Goal: Information Seeking & Learning: Find specific fact

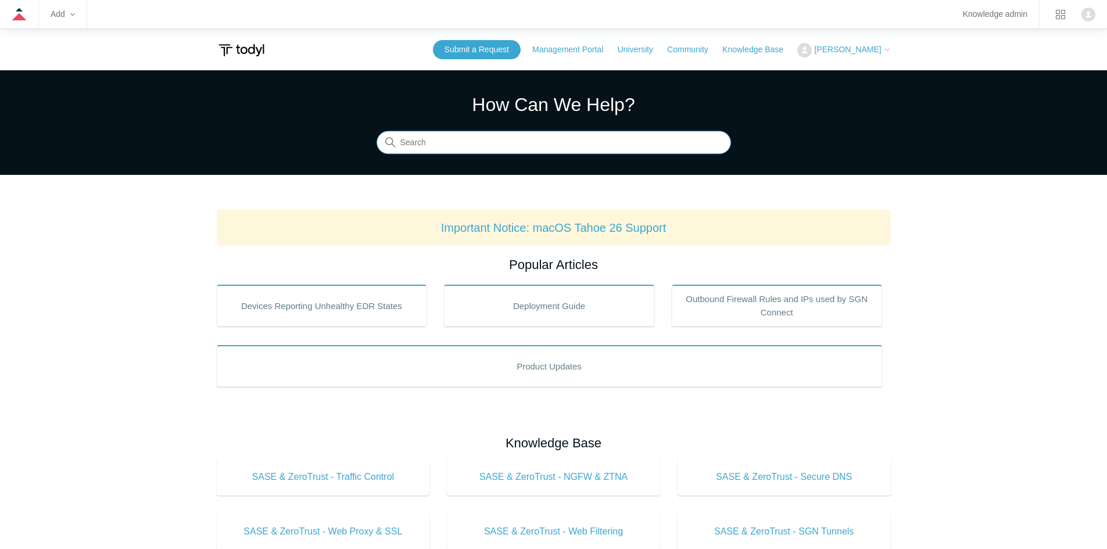
click at [608, 148] on input "Search" at bounding box center [554, 142] width 355 height 23
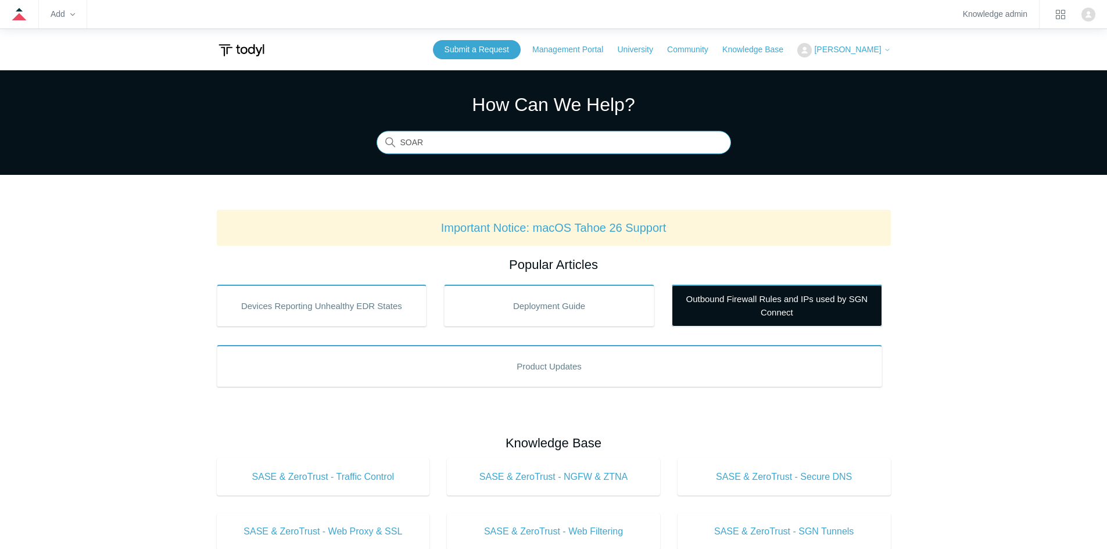
type input "SOAR"
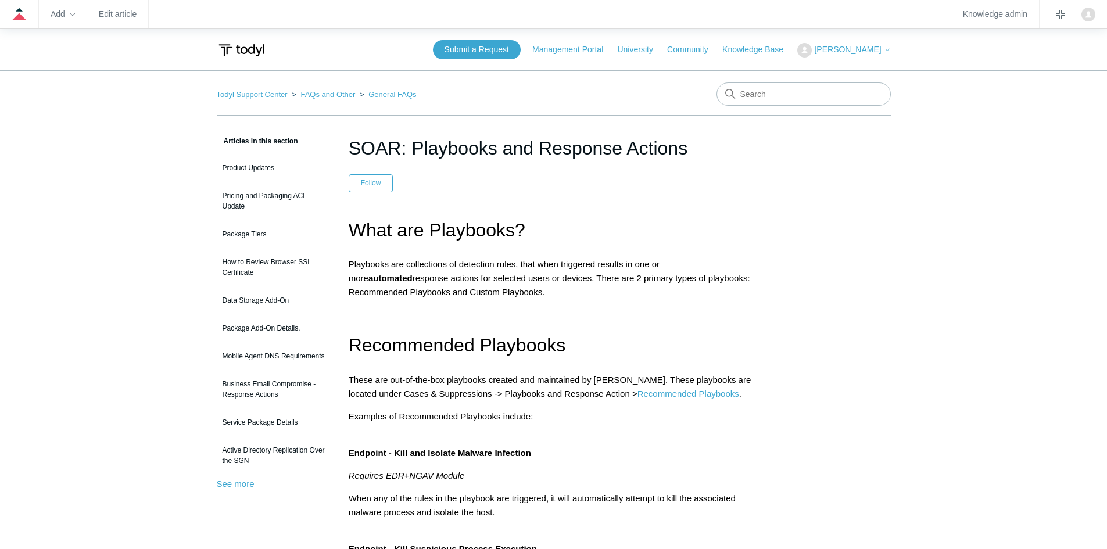
click at [810, 103] on input "Search" at bounding box center [804, 94] width 174 height 23
type input "Port open"
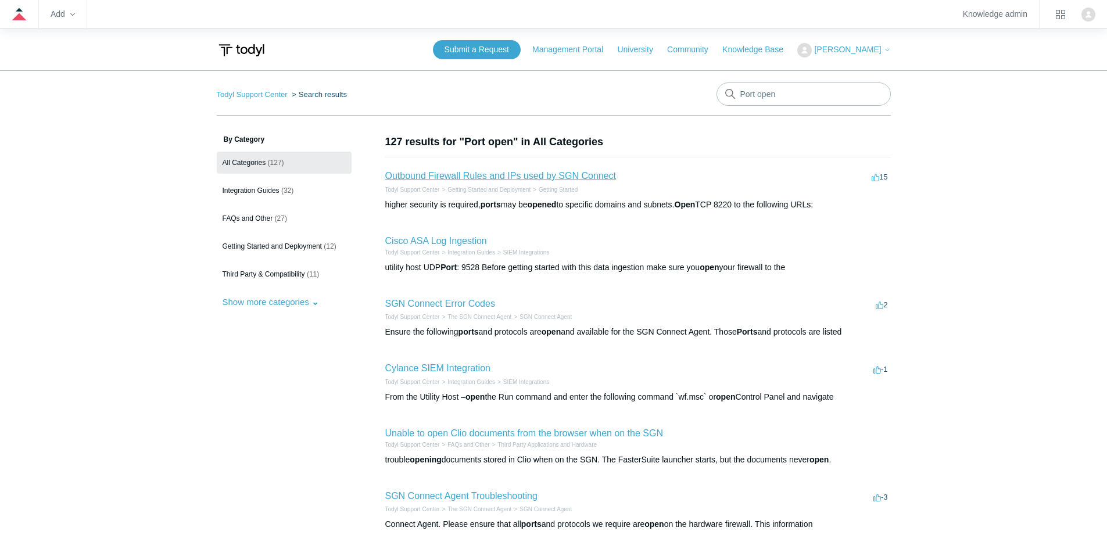
click at [593, 177] on link "Outbound Firewall Rules and IPs used by SGN Connect" at bounding box center [500, 176] width 231 height 10
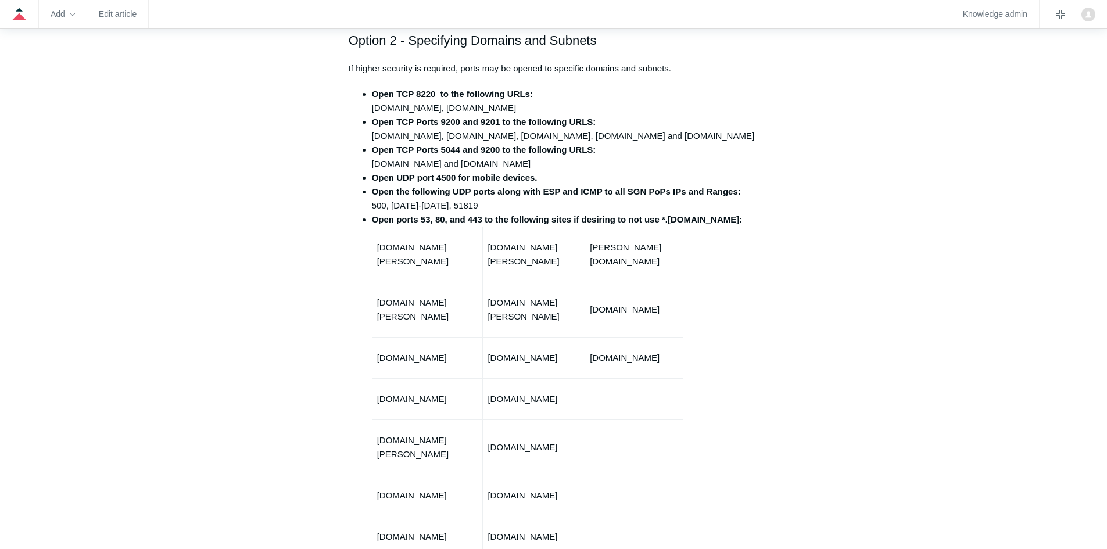
scroll to position [349, 0]
